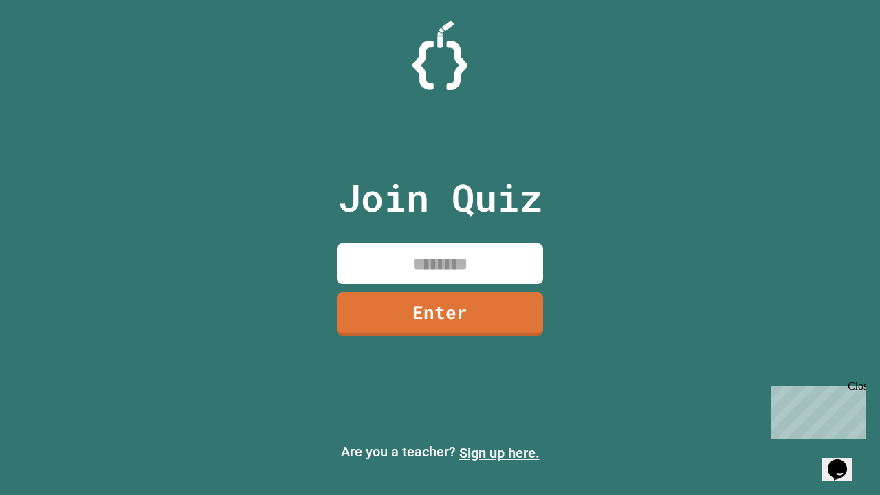
click at [499, 453] on link "Sign up here." at bounding box center [499, 453] width 80 height 17
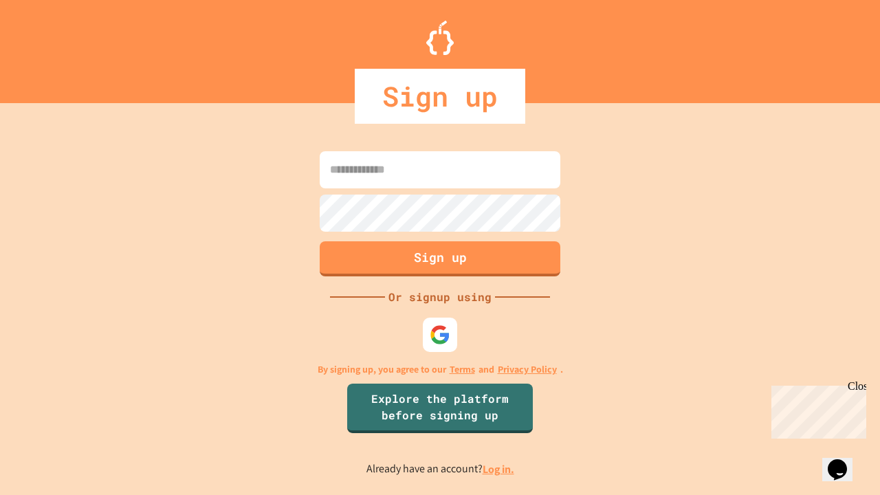
click at [499, 469] on link "Log in." at bounding box center [499, 469] width 32 height 14
